Goal: Information Seeking & Learning: Find specific fact

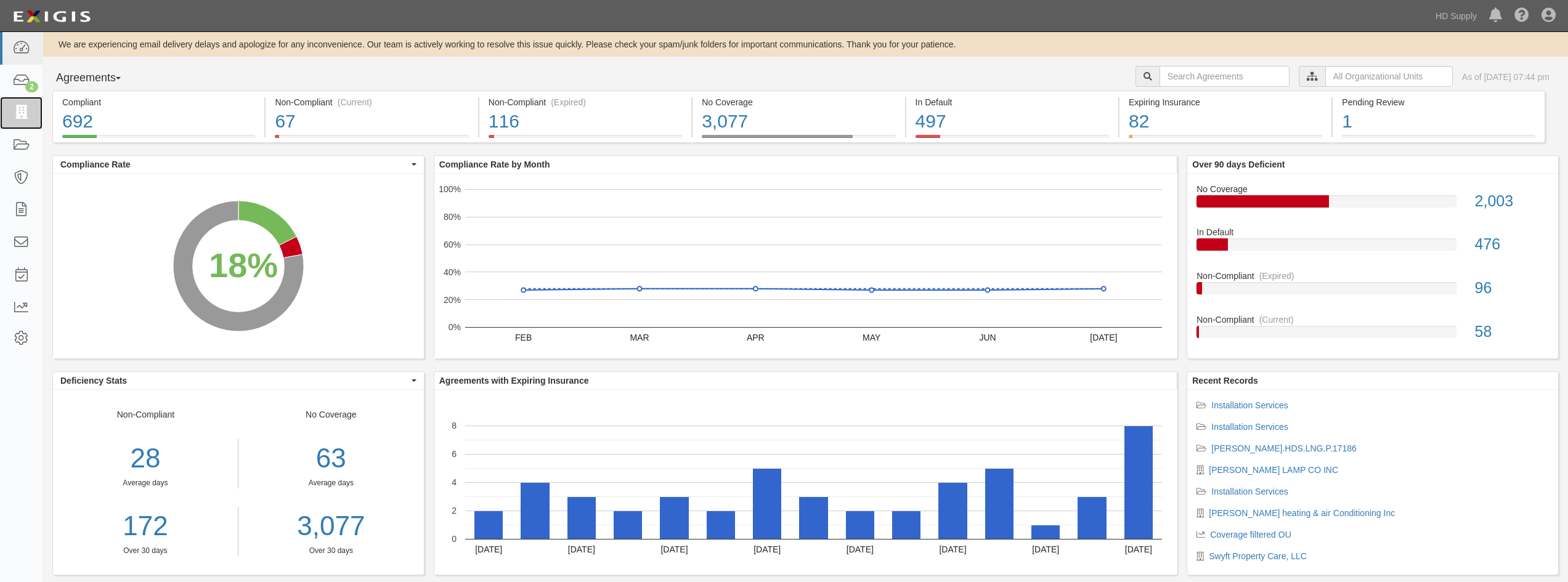
drag, startPoint x: 15, startPoint y: 112, endPoint x: 13, endPoint y: 123, distance: 11.2
click at [15, 112] on icon at bounding box center [21, 113] width 18 height 14
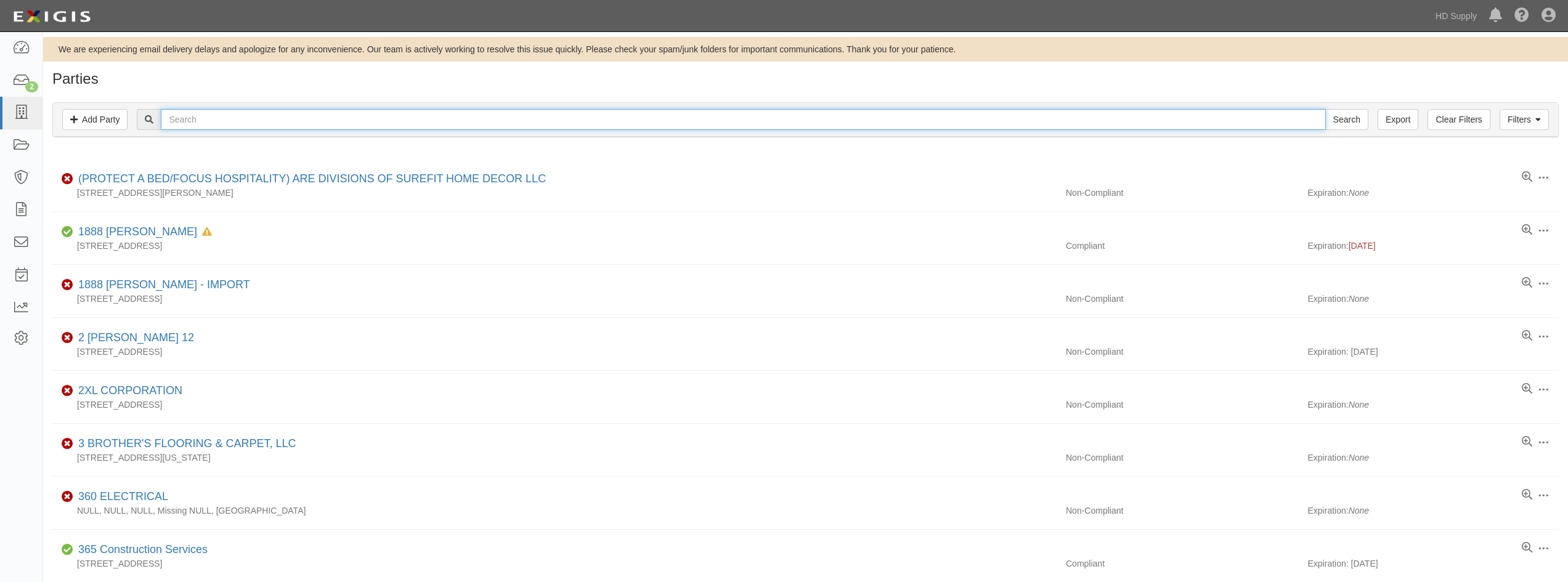
click at [174, 117] on input "text" at bounding box center [743, 119] width 1164 height 21
type input "[PERSON_NAME]"
click at [1325, 109] on input "Search" at bounding box center [1346, 119] width 43 height 21
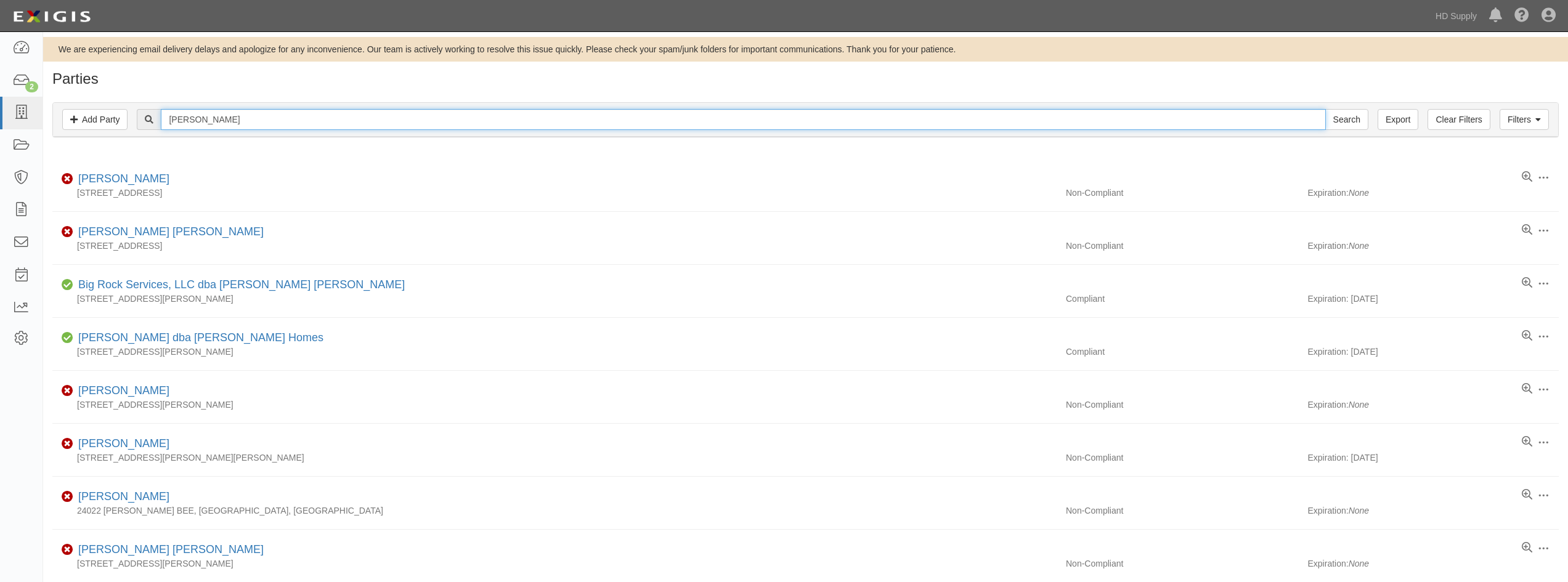
click at [210, 112] on input "[PERSON_NAME]" at bounding box center [743, 119] width 1164 height 21
type input "[PERSON_NAME]"
click at [1325, 109] on input "Search" at bounding box center [1346, 119] width 43 height 21
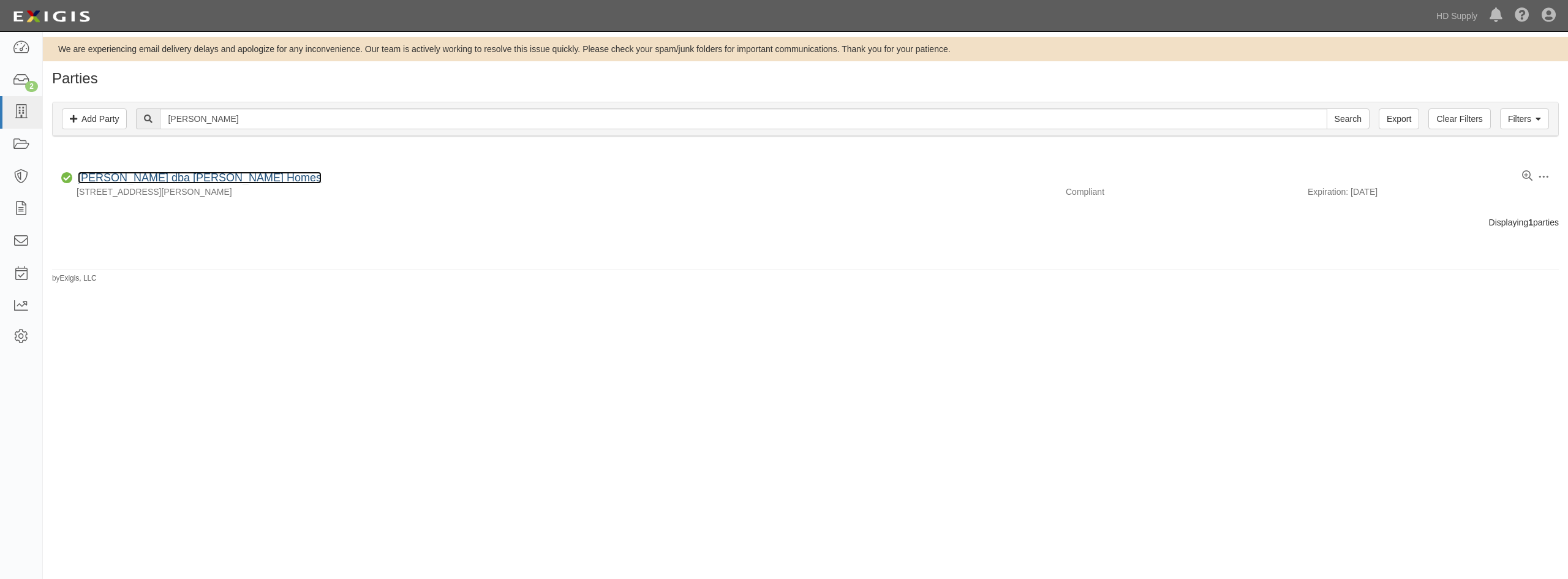
click at [155, 180] on link "[PERSON_NAME] dba [PERSON_NAME] Homes" at bounding box center [199, 177] width 244 height 12
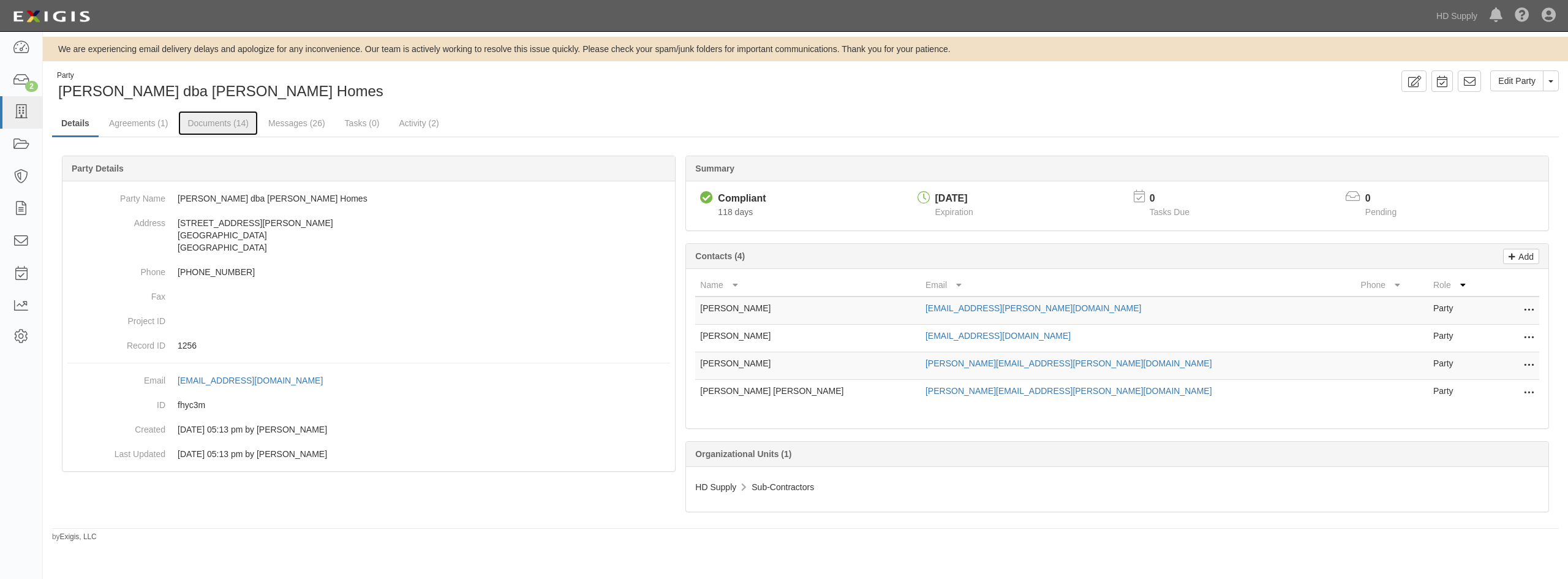
click at [190, 121] on link "Documents (14)" at bounding box center [217, 123] width 79 height 24
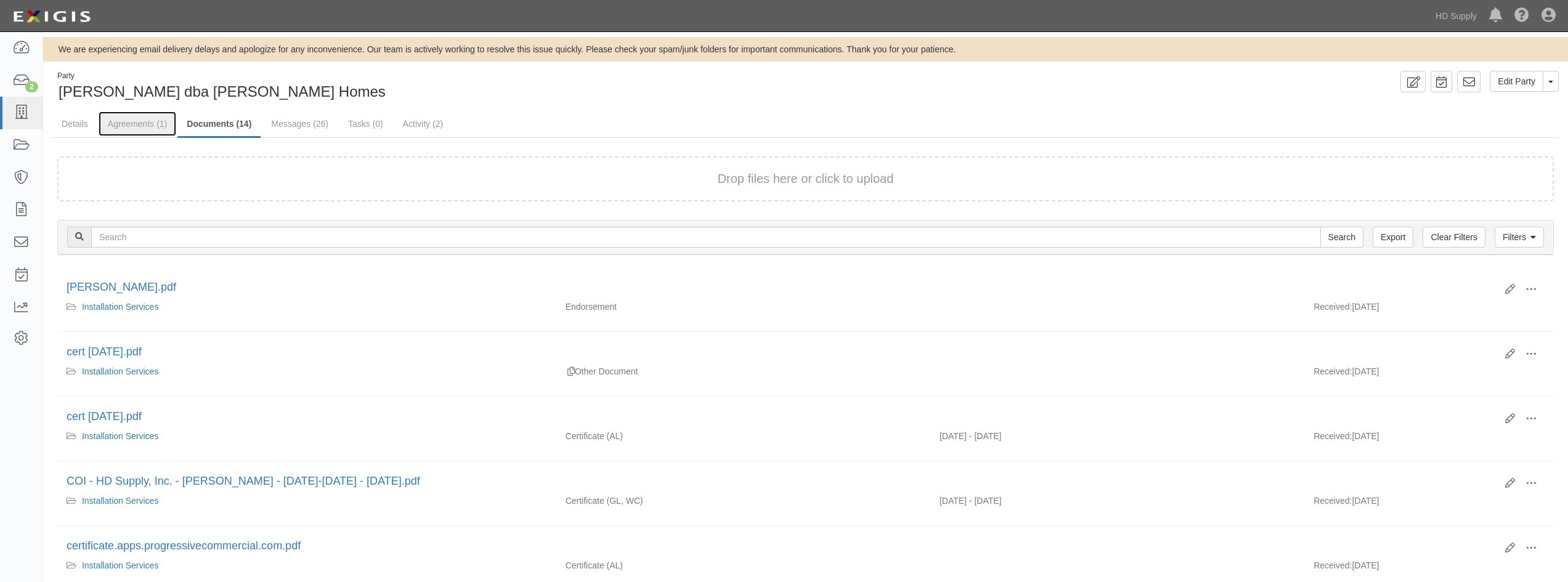
click at [137, 123] on link "Agreements (1)" at bounding box center [137, 124] width 77 height 25
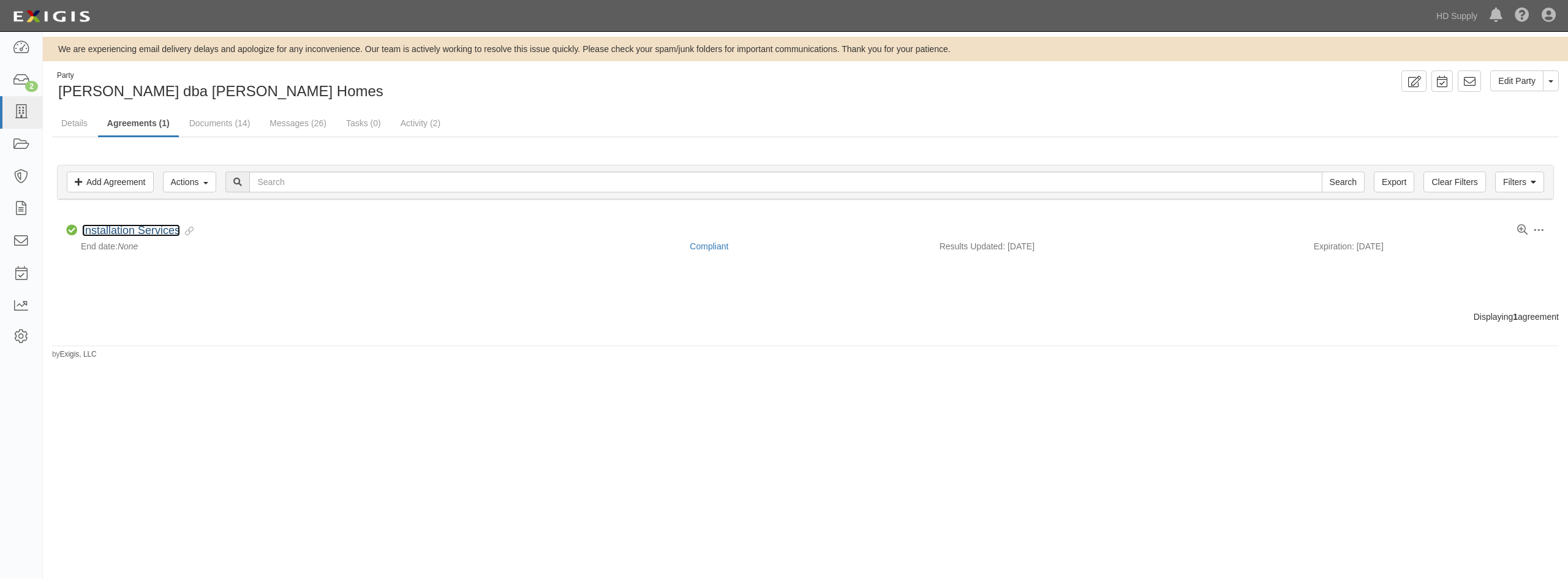
click at [116, 231] on link "Installation Services" at bounding box center [131, 231] width 98 height 12
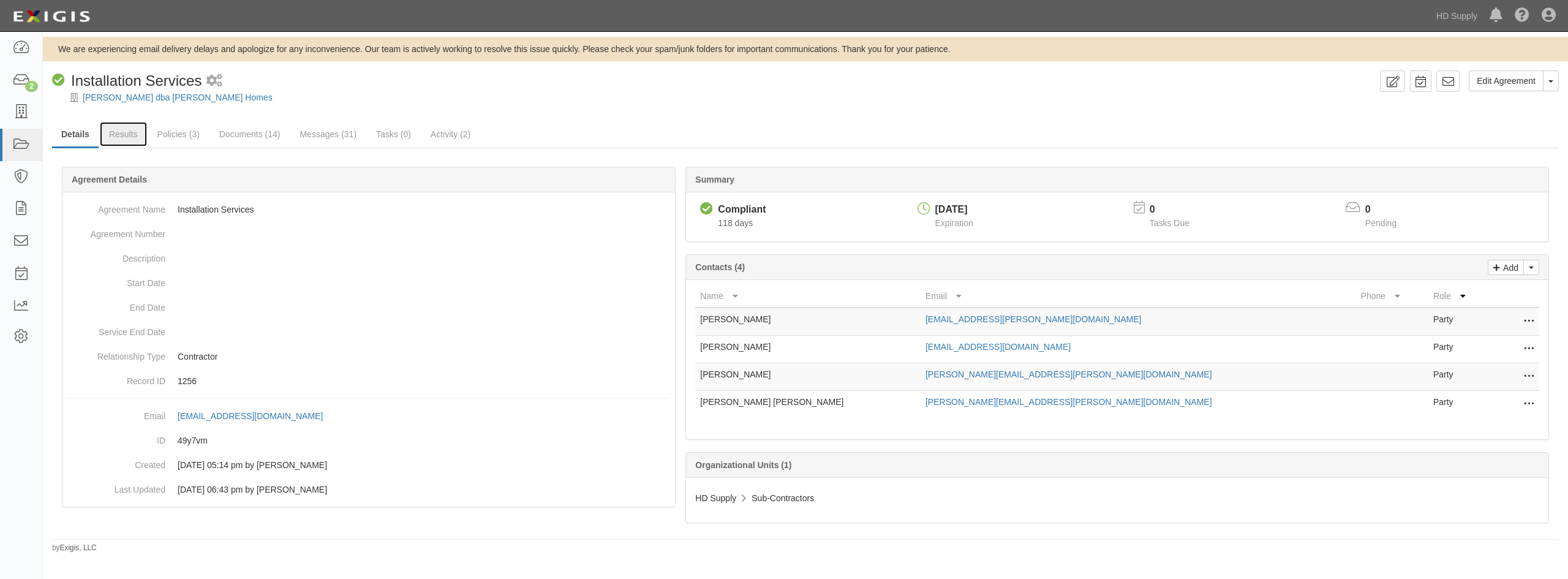
click at [130, 134] on link "Results" at bounding box center [123, 134] width 47 height 24
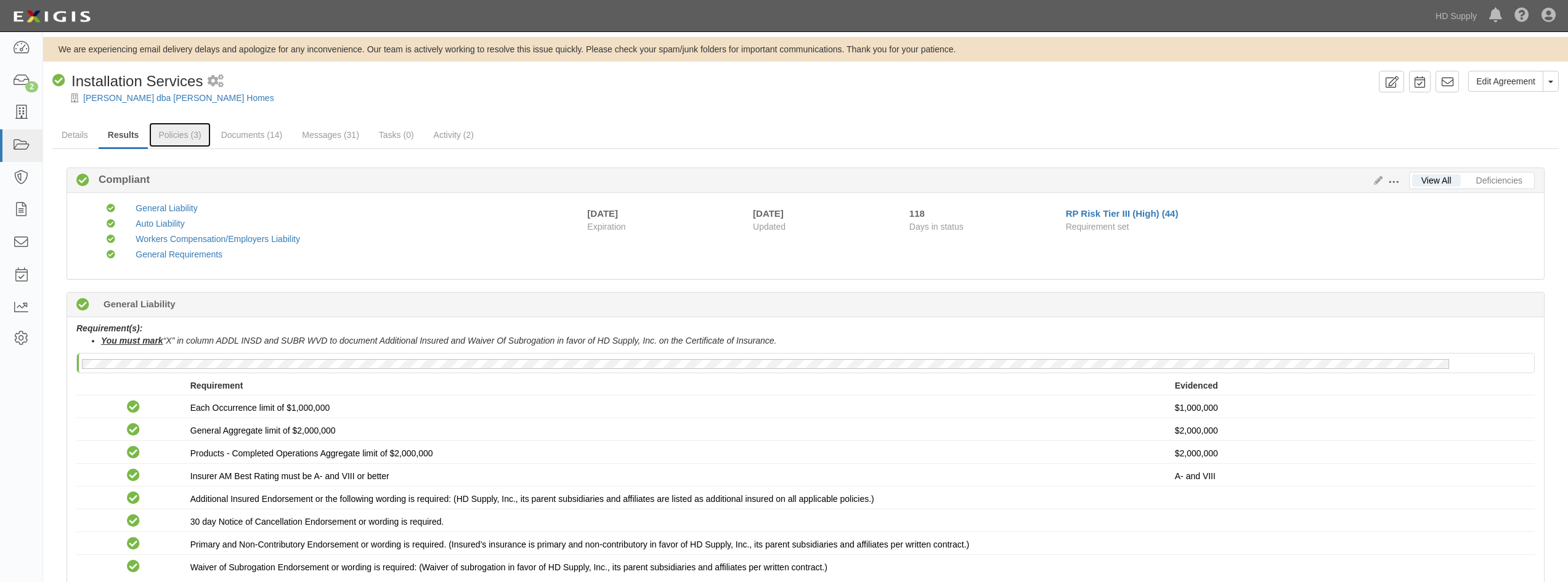
click at [187, 135] on link "Policies (3)" at bounding box center [179, 135] width 61 height 25
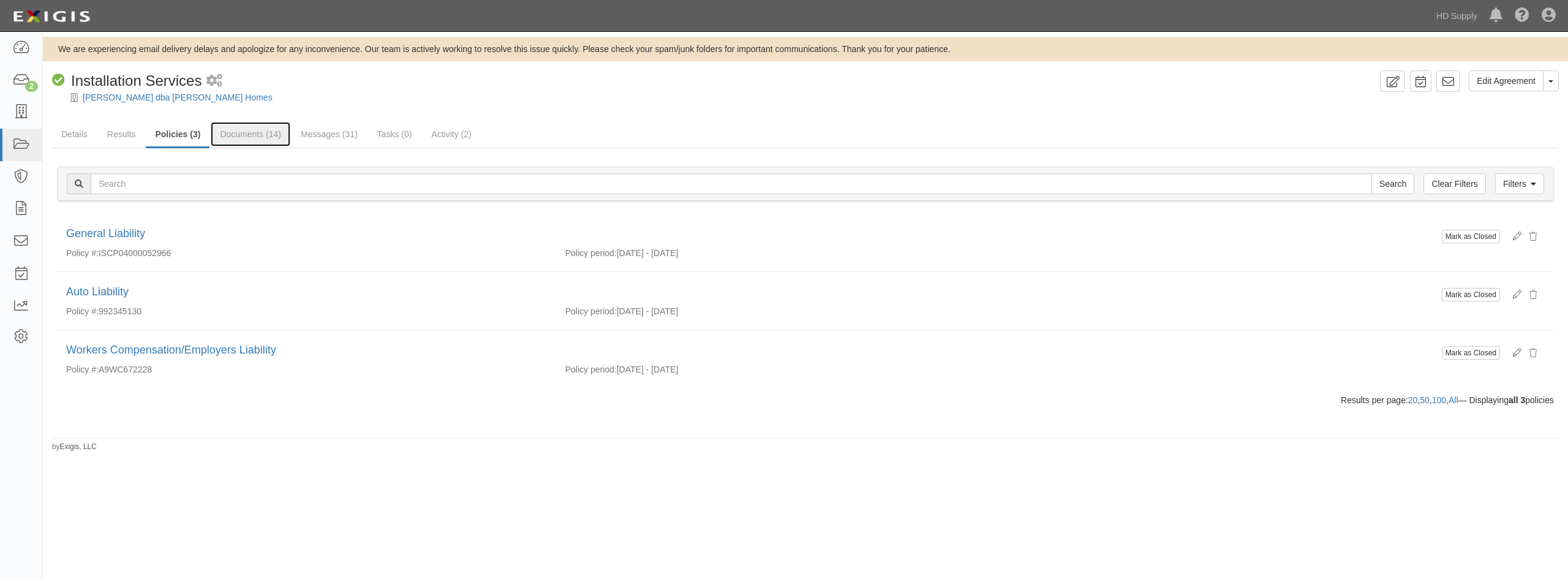
click at [238, 141] on link "Documents (14)" at bounding box center [250, 134] width 79 height 24
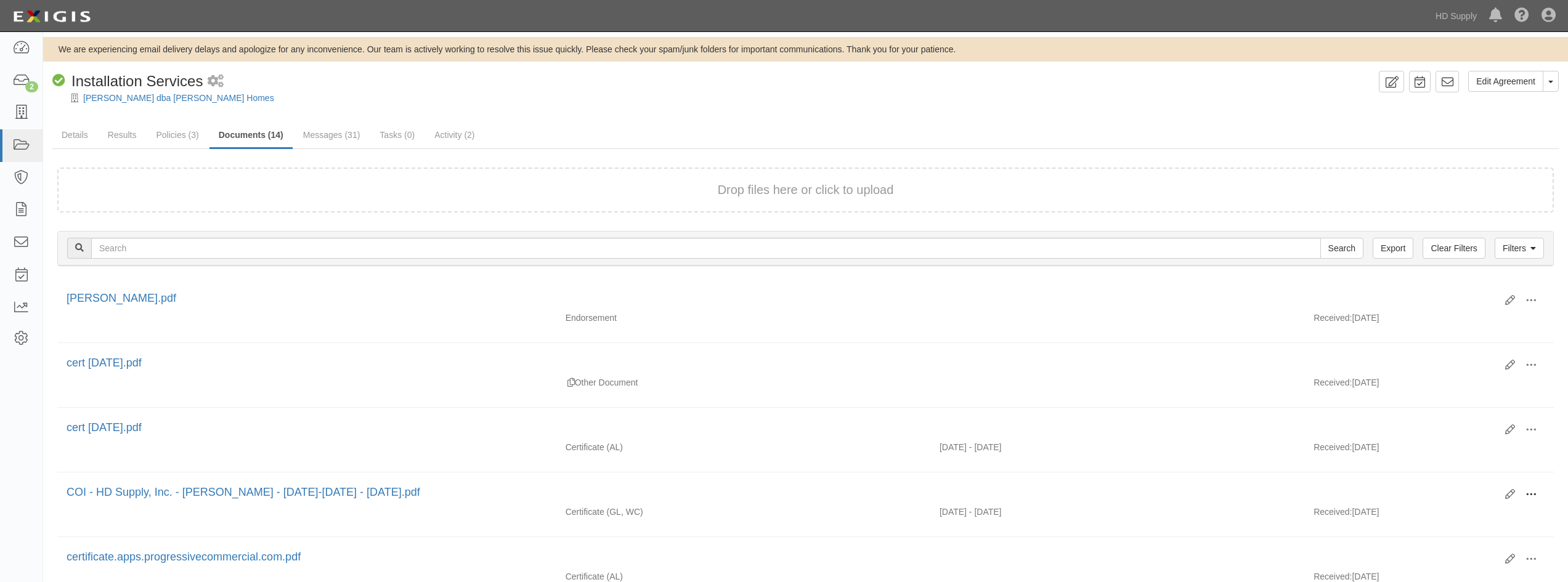
click at [1531, 494] on span at bounding box center [1530, 494] width 11 height 11
click at [1461, 510] on link "View" at bounding box center [1471, 512] width 97 height 22
click at [121, 131] on link "Results" at bounding box center [122, 135] width 47 height 25
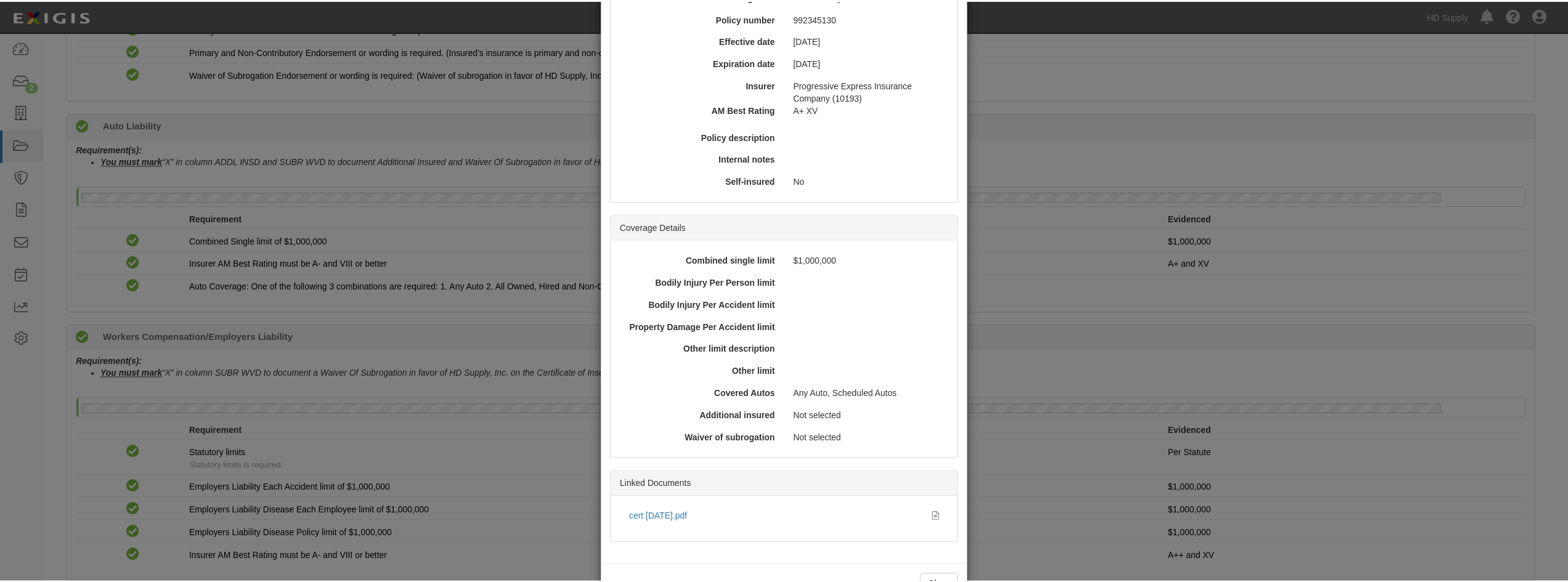
scroll to position [164, 0]
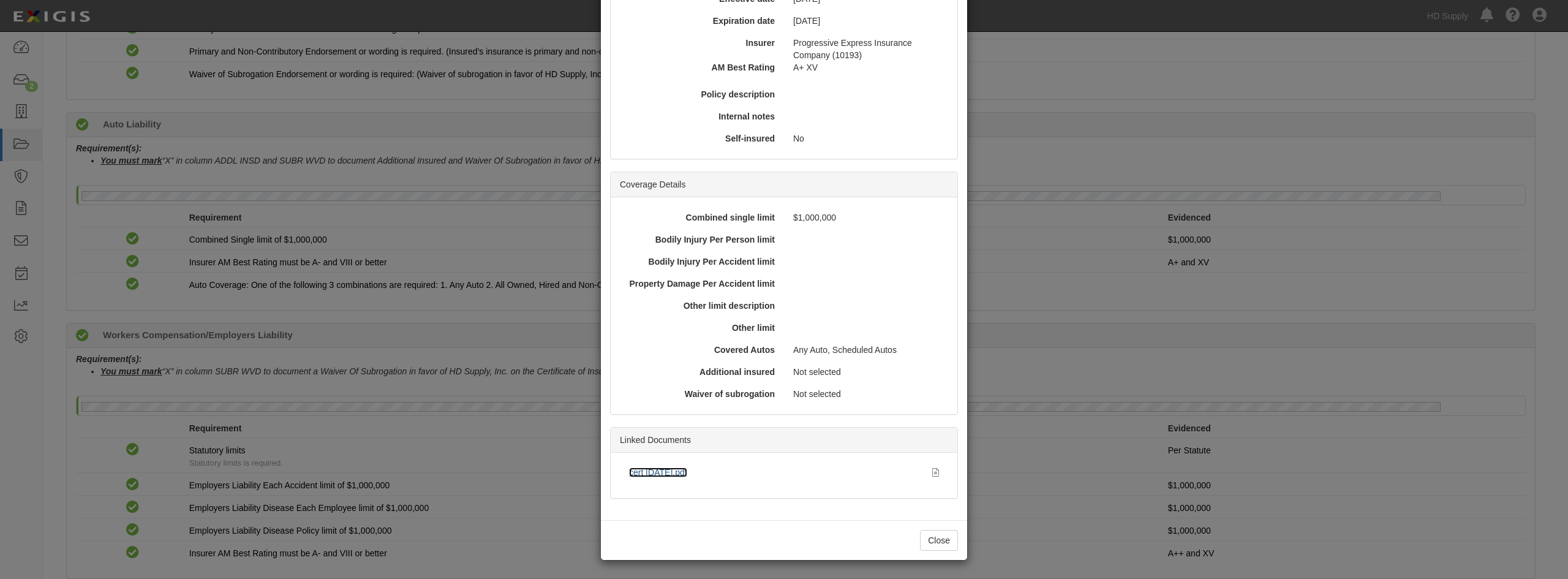
click at [643, 472] on link "cert [DATE].pdf" at bounding box center [658, 472] width 58 height 10
click at [929, 534] on button "Close" at bounding box center [939, 541] width 38 height 21
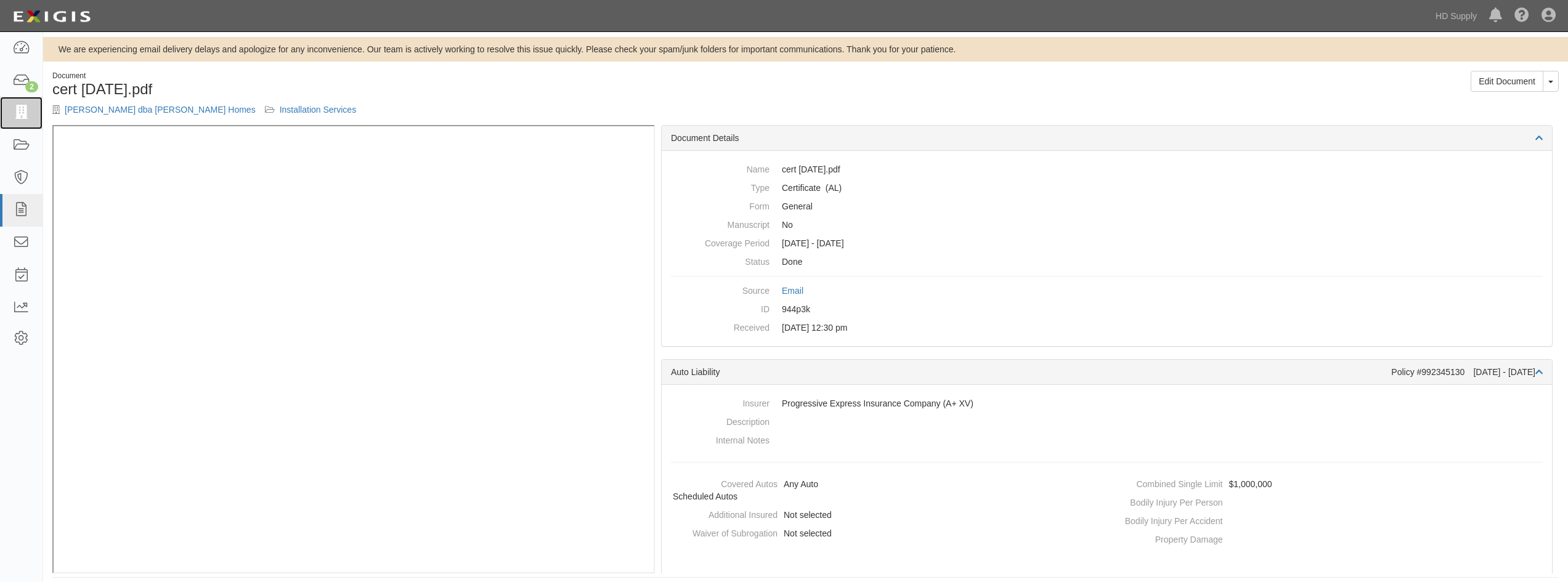
click at [23, 115] on icon at bounding box center [21, 113] width 18 height 14
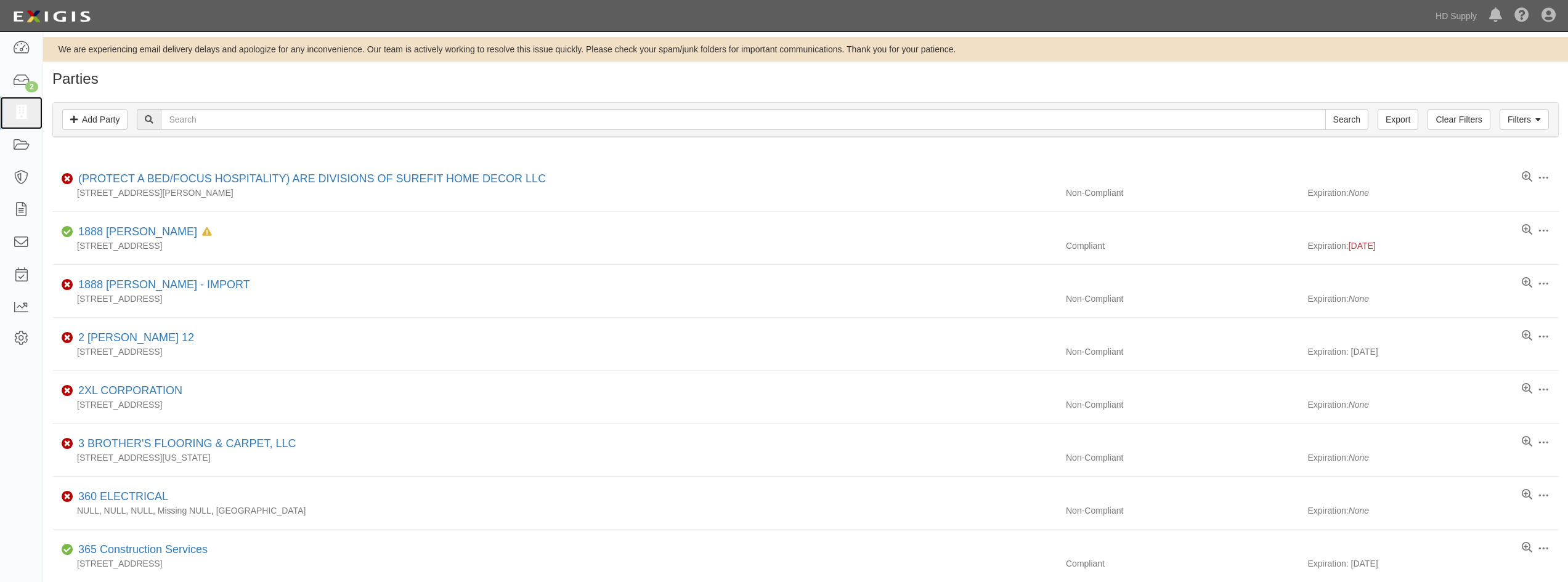
click at [23, 115] on icon at bounding box center [21, 113] width 18 height 14
click at [223, 121] on input "text" at bounding box center [743, 119] width 1164 height 21
type input "alphine cleaning"
click at [1325, 109] on input "Search" at bounding box center [1346, 119] width 43 height 21
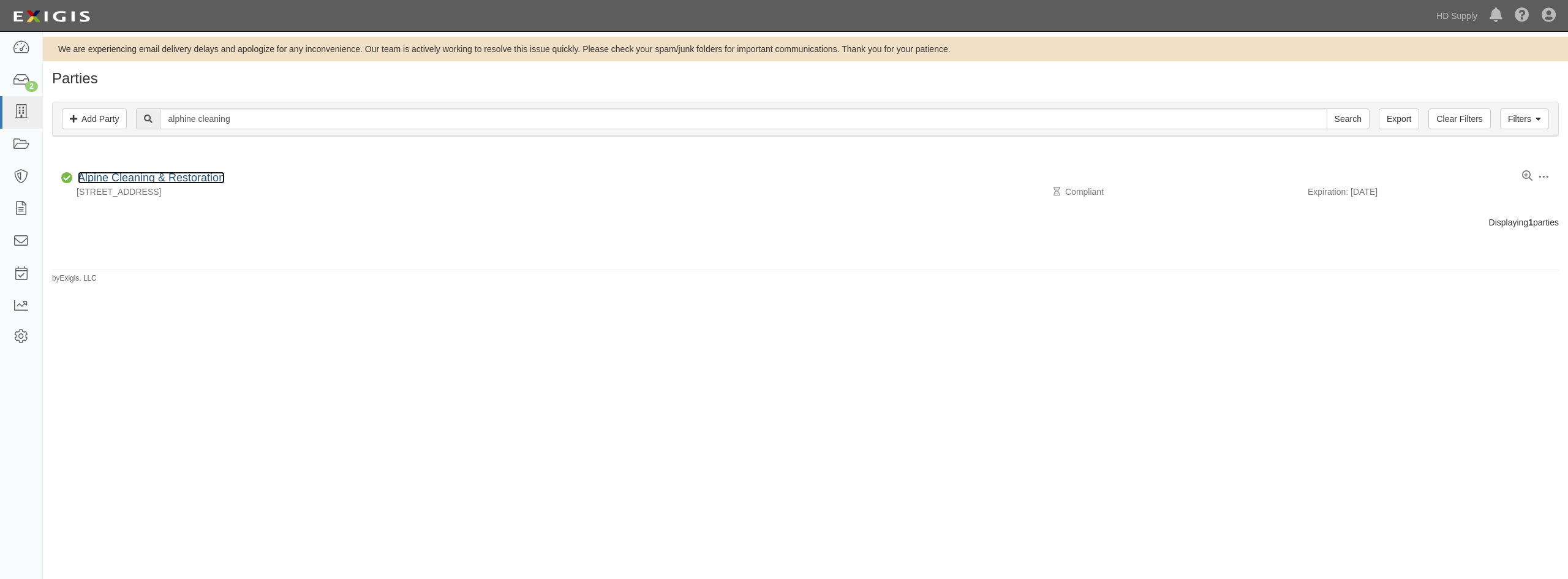
click at [134, 176] on link "Alpine Cleaning & Restoration" at bounding box center [151, 177] width 147 height 12
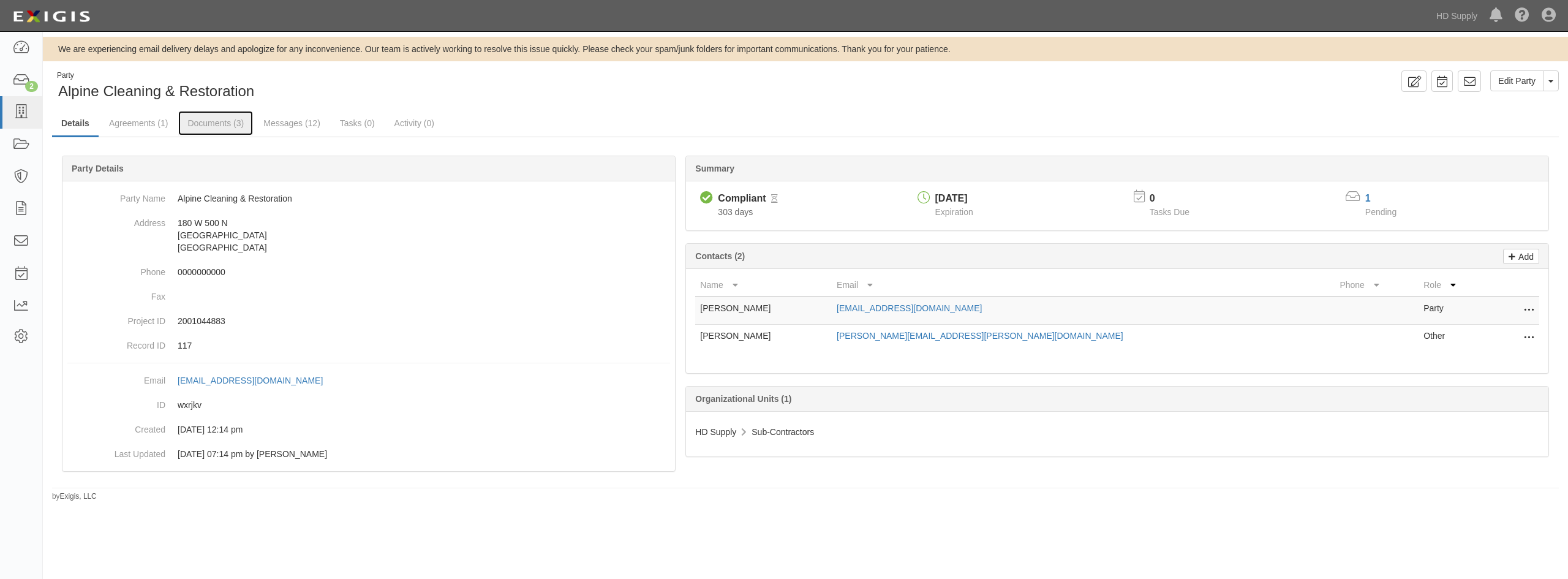
click at [219, 126] on link "Documents (3)" at bounding box center [216, 123] width 75 height 24
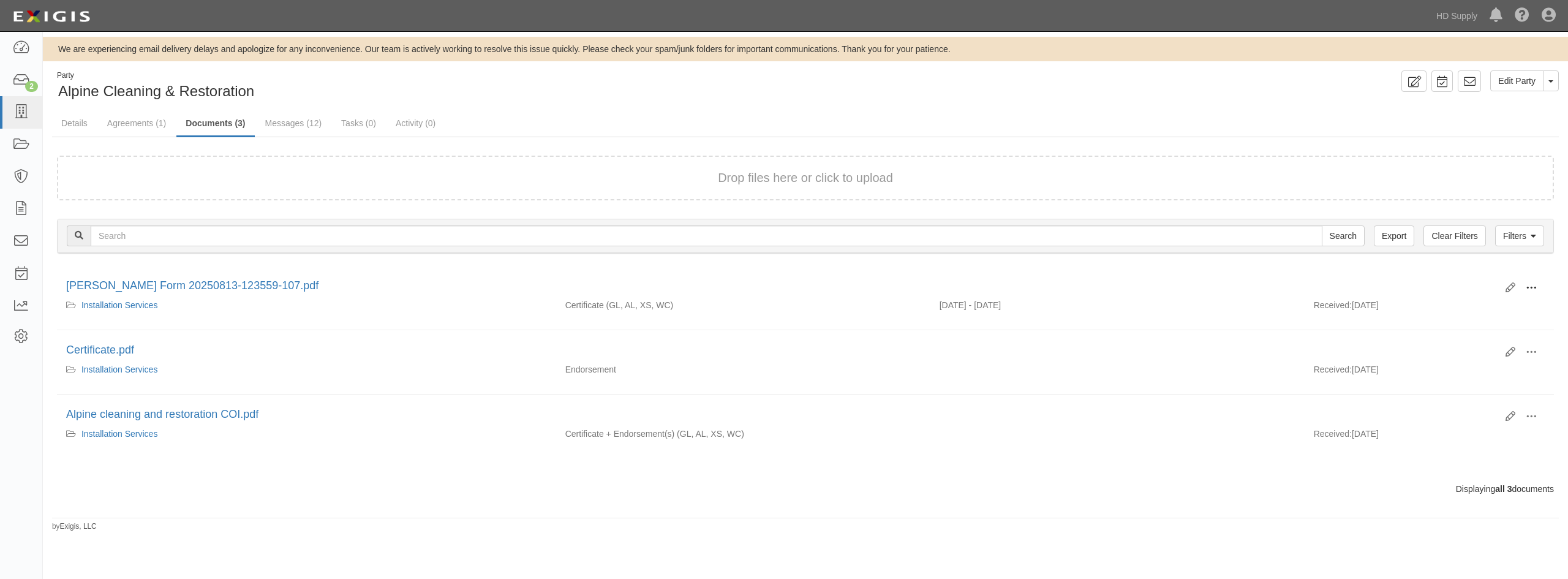
click at [1539, 288] on button at bounding box center [1531, 289] width 27 height 21
click at [1460, 314] on link "View" at bounding box center [1472, 306] width 97 height 22
click at [128, 119] on link "Agreements (1)" at bounding box center [136, 123] width 77 height 24
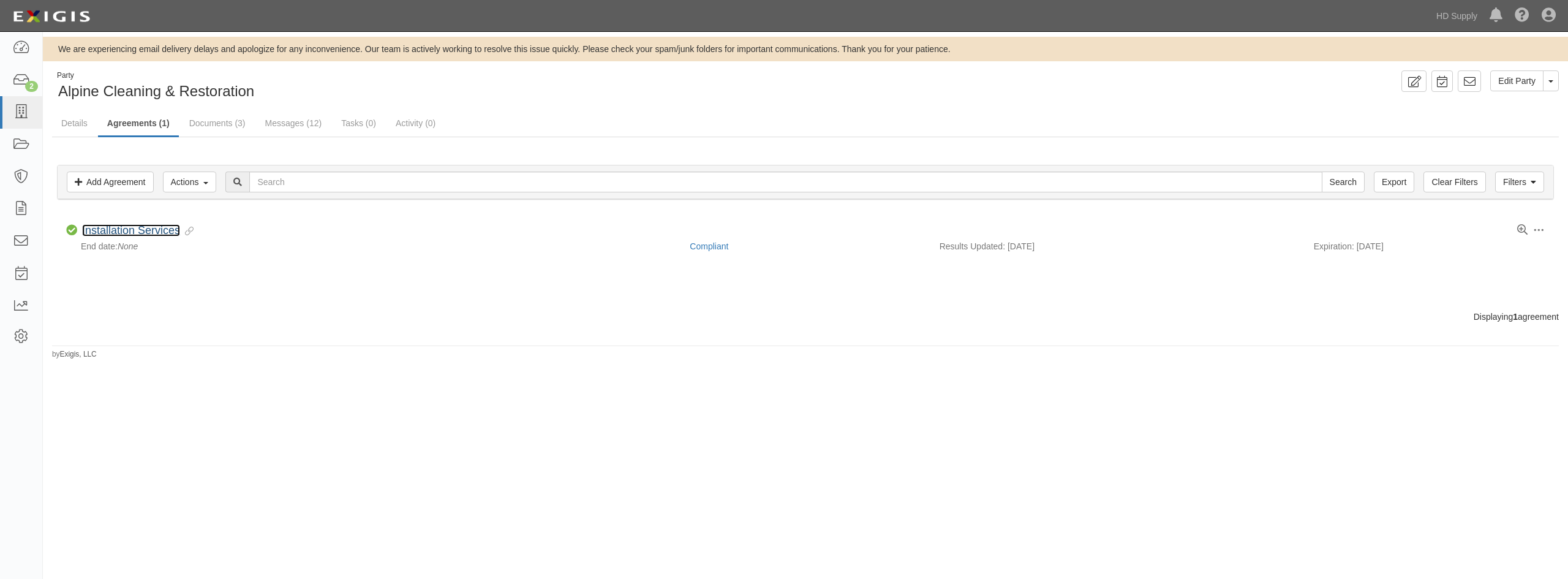
click at [120, 231] on link "Installation Services" at bounding box center [131, 231] width 98 height 12
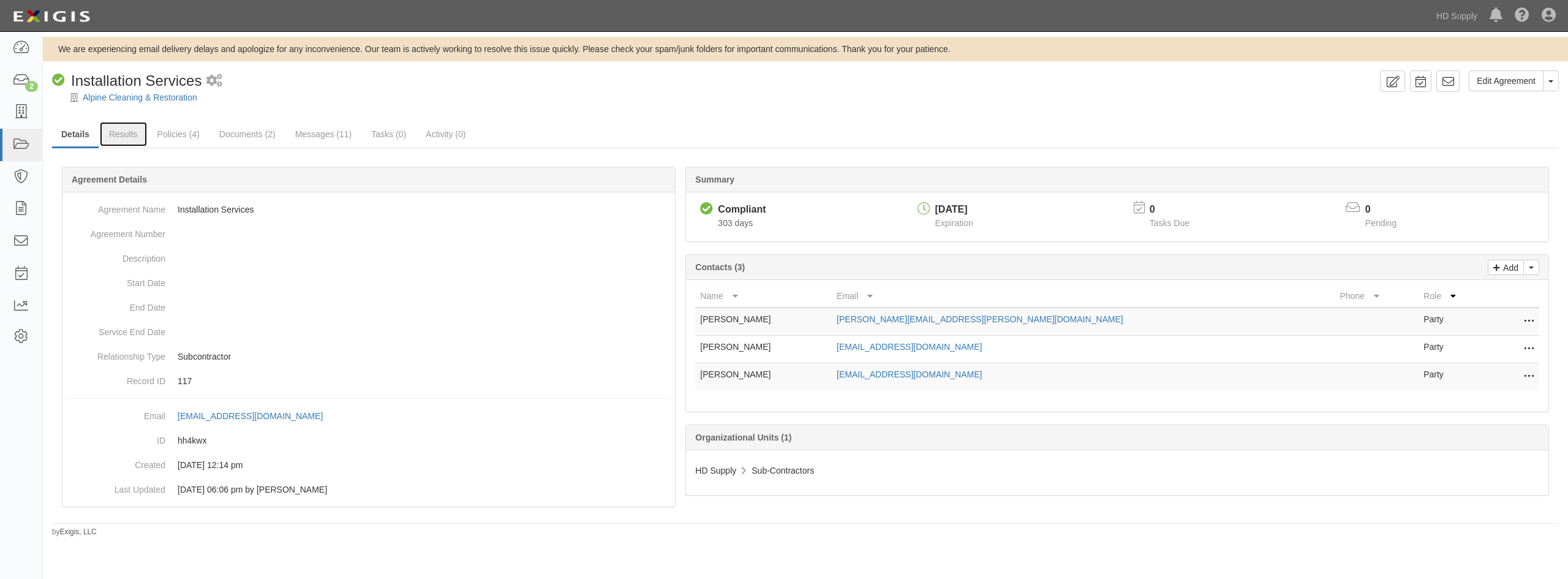
click at [139, 132] on link "Results" at bounding box center [123, 134] width 47 height 24
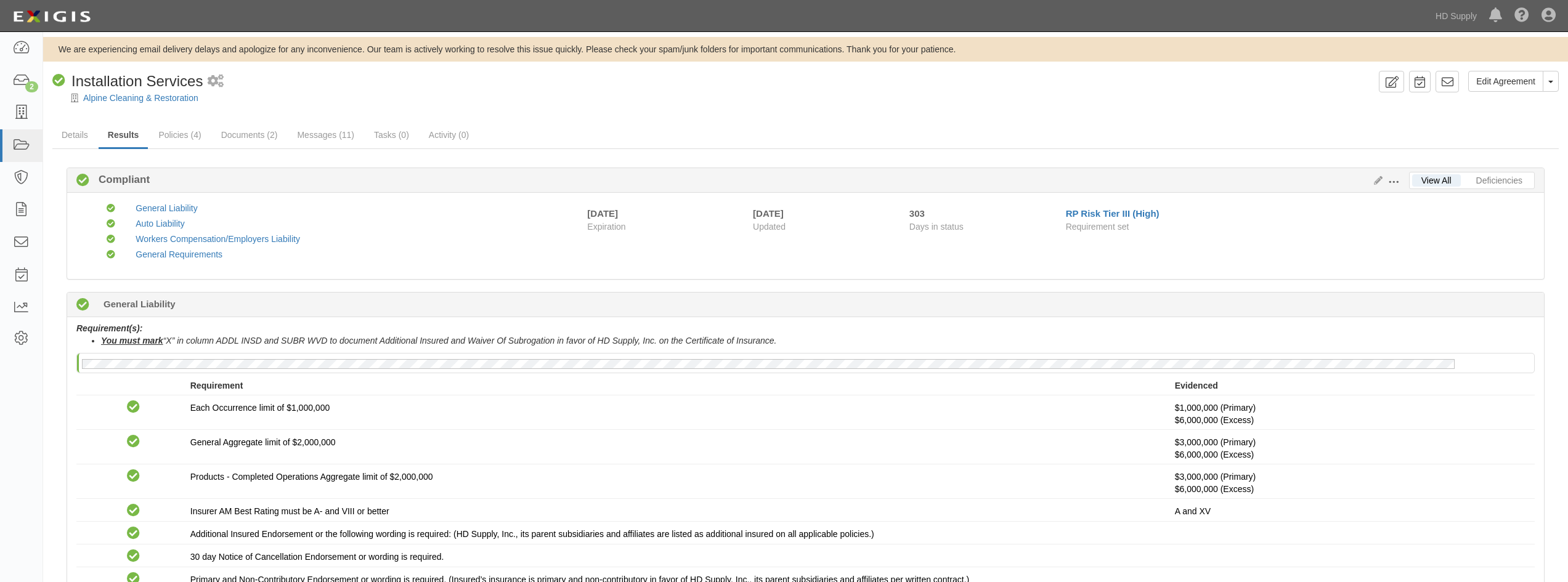
click at [540, 262] on div "Compliant General Requirements" at bounding box center [327, 256] width 482 height 16
click at [25, 115] on icon at bounding box center [21, 113] width 18 height 14
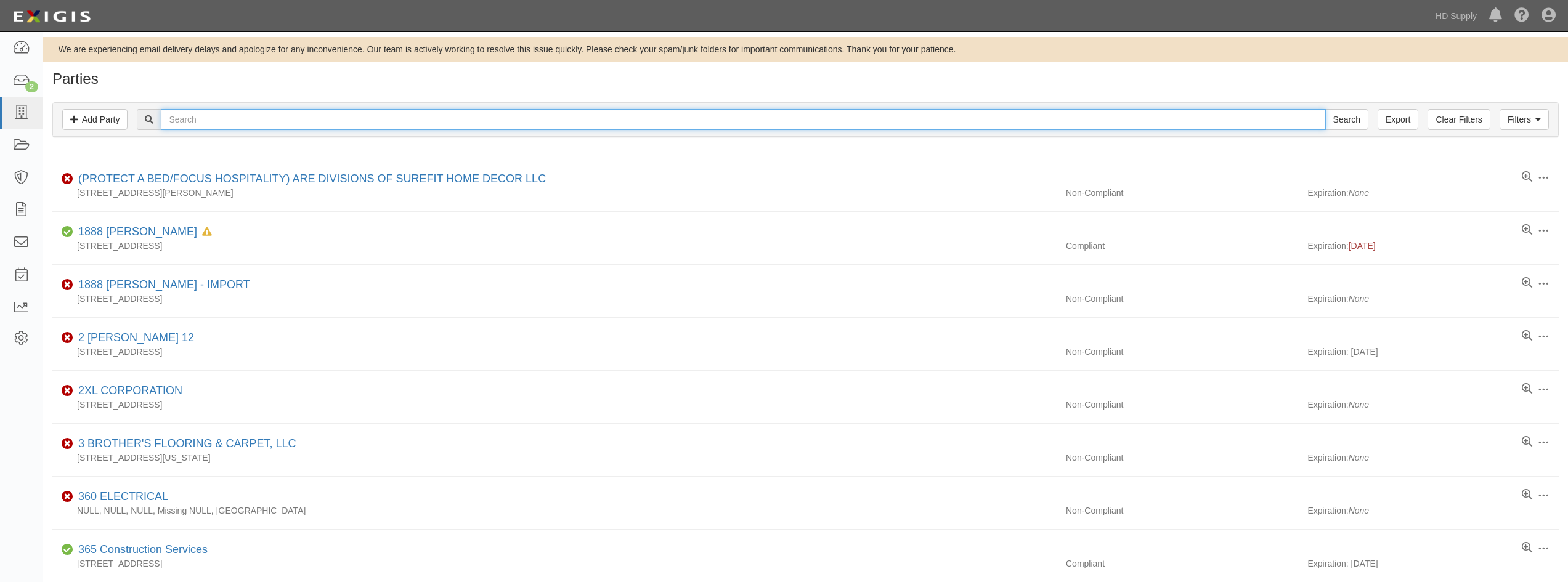
click at [213, 126] on input "text" at bounding box center [743, 119] width 1164 height 21
type input "test"
click at [1325, 109] on input "Search" at bounding box center [1346, 119] width 43 height 21
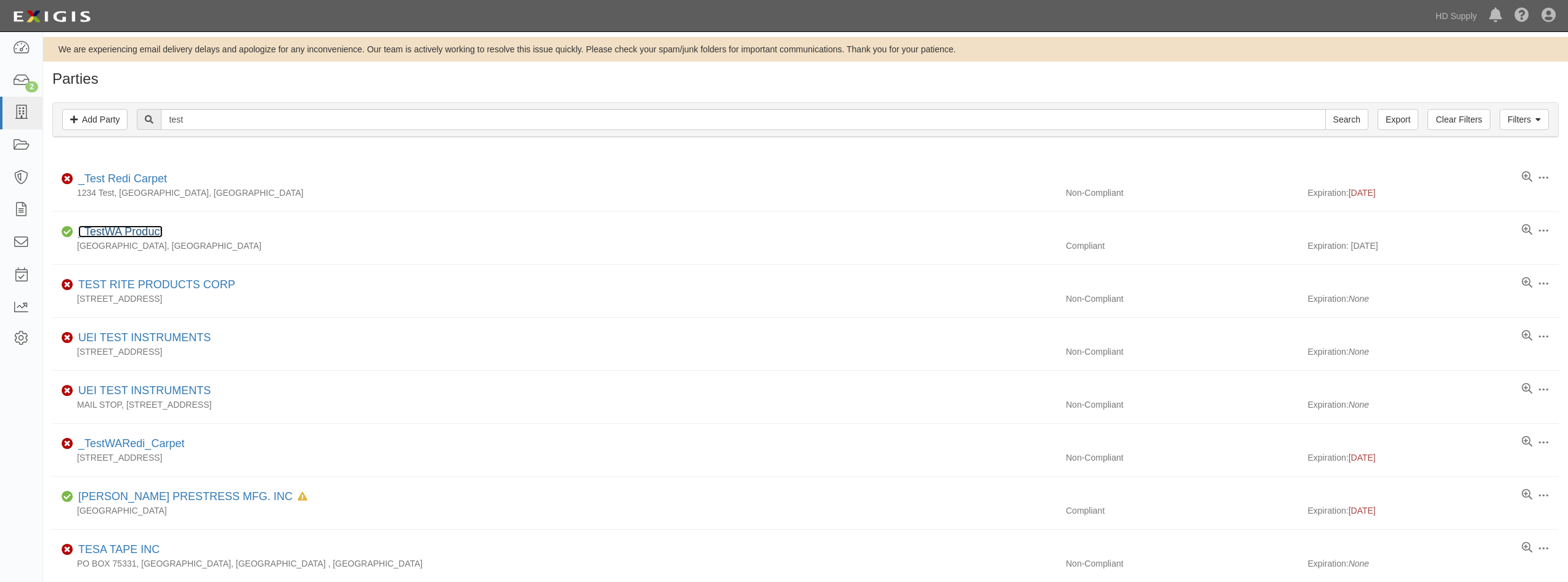
click at [109, 232] on link "_TestWA Product" at bounding box center [120, 232] width 84 height 12
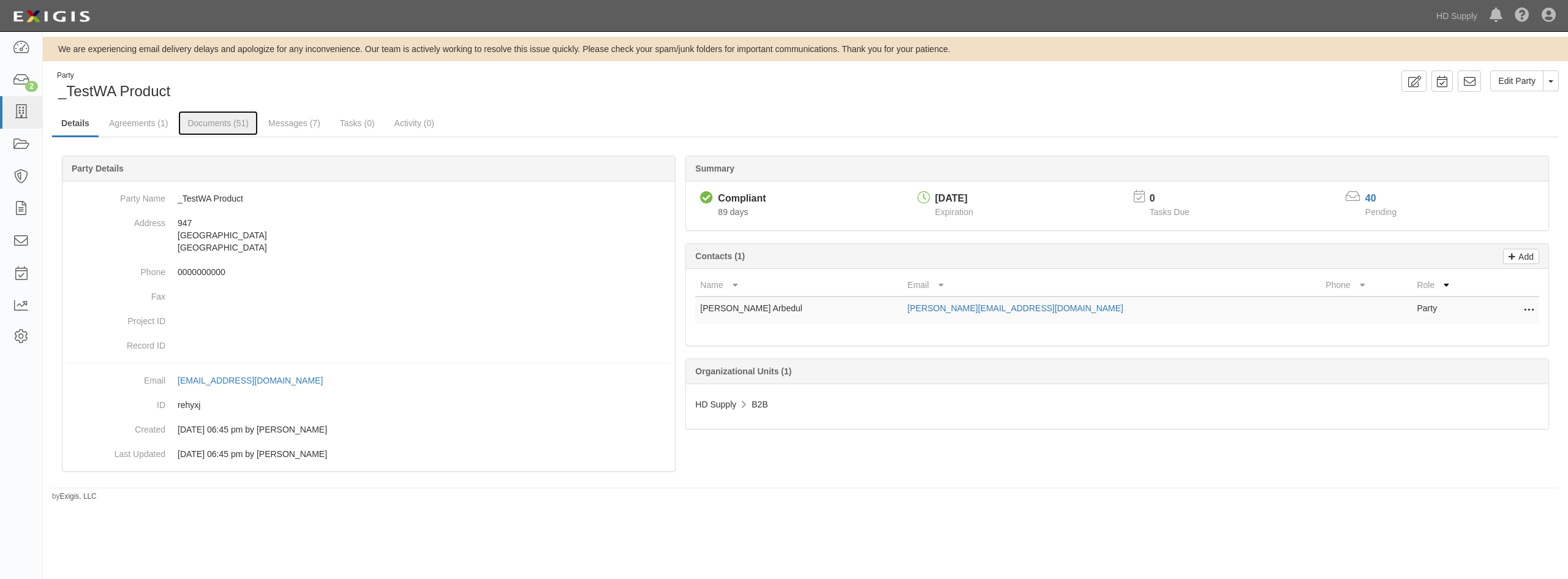
click at [196, 114] on link "Documents (51)" at bounding box center [217, 123] width 79 height 24
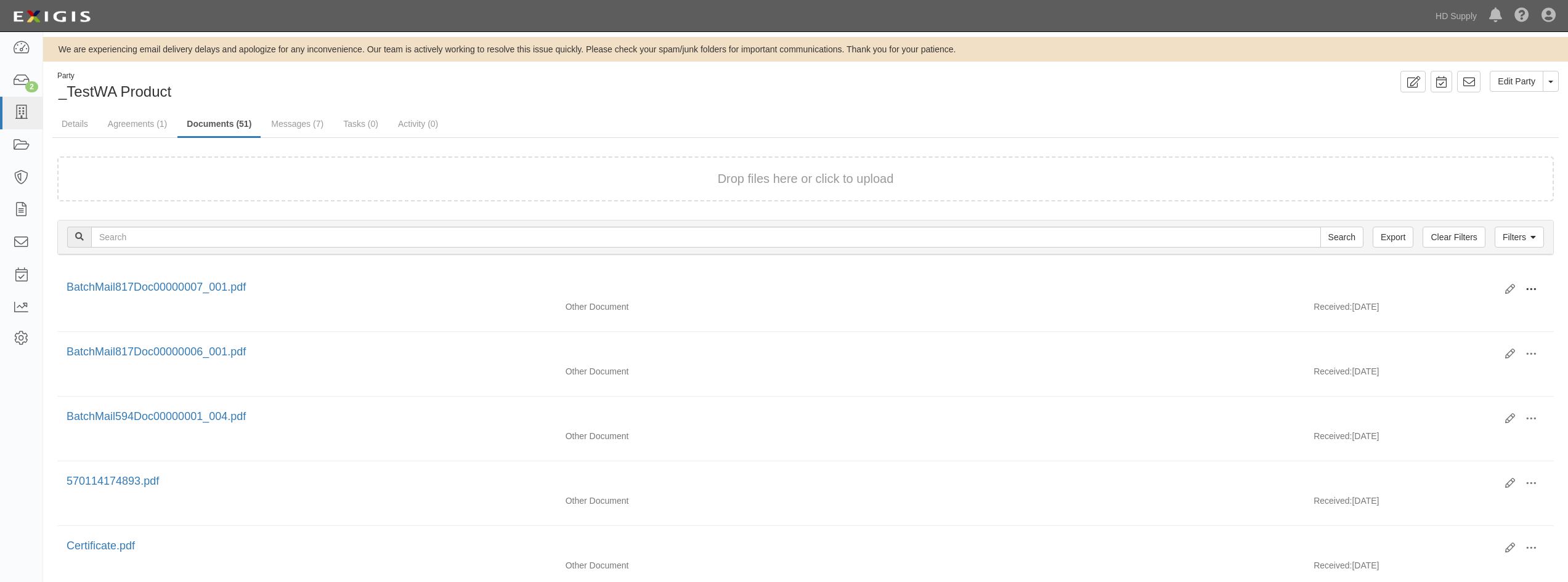
click at [1534, 285] on span at bounding box center [1530, 289] width 11 height 11
click at [1437, 305] on link "View" at bounding box center [1471, 307] width 97 height 22
click at [1534, 352] on span at bounding box center [1530, 354] width 11 height 11
click at [1473, 369] on link "View" at bounding box center [1471, 371] width 97 height 22
click at [20, 121] on link at bounding box center [21, 112] width 42 height 32
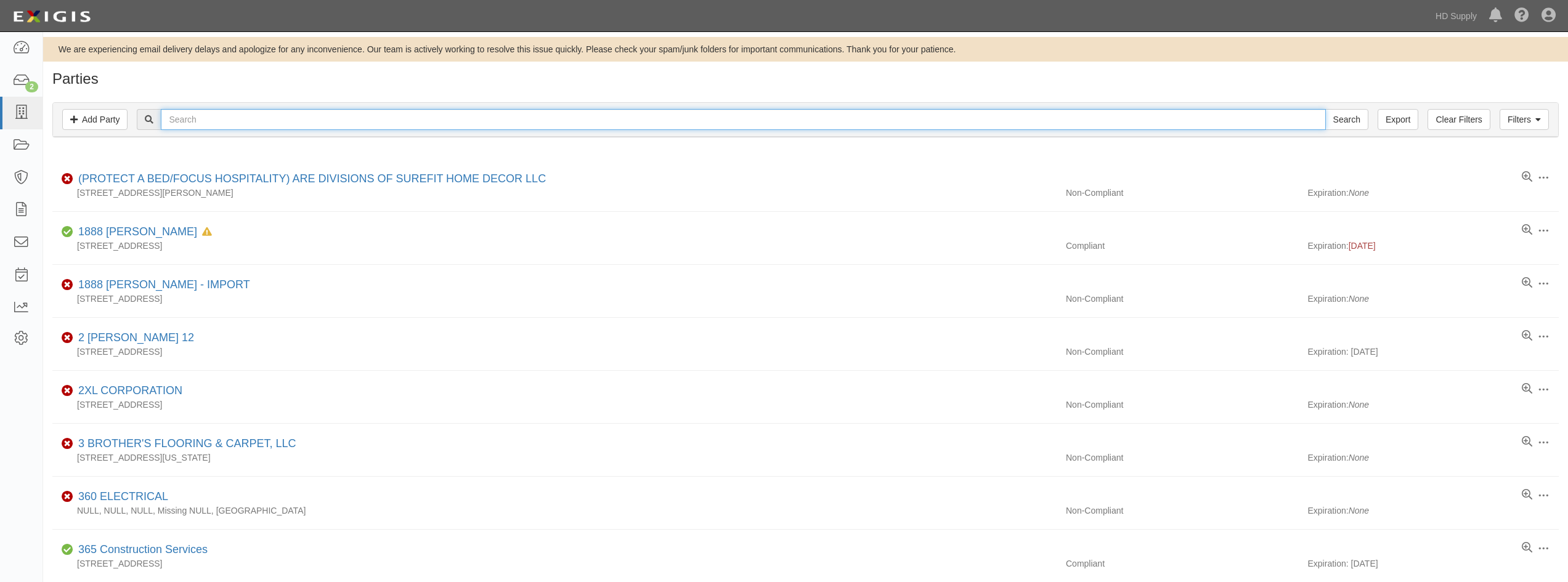
click at [244, 119] on input "text" at bounding box center [743, 119] width 1164 height 21
type input "deen"
click at [1325, 109] on input "Search" at bounding box center [1346, 119] width 43 height 21
